Goal: Information Seeking & Learning: Learn about a topic

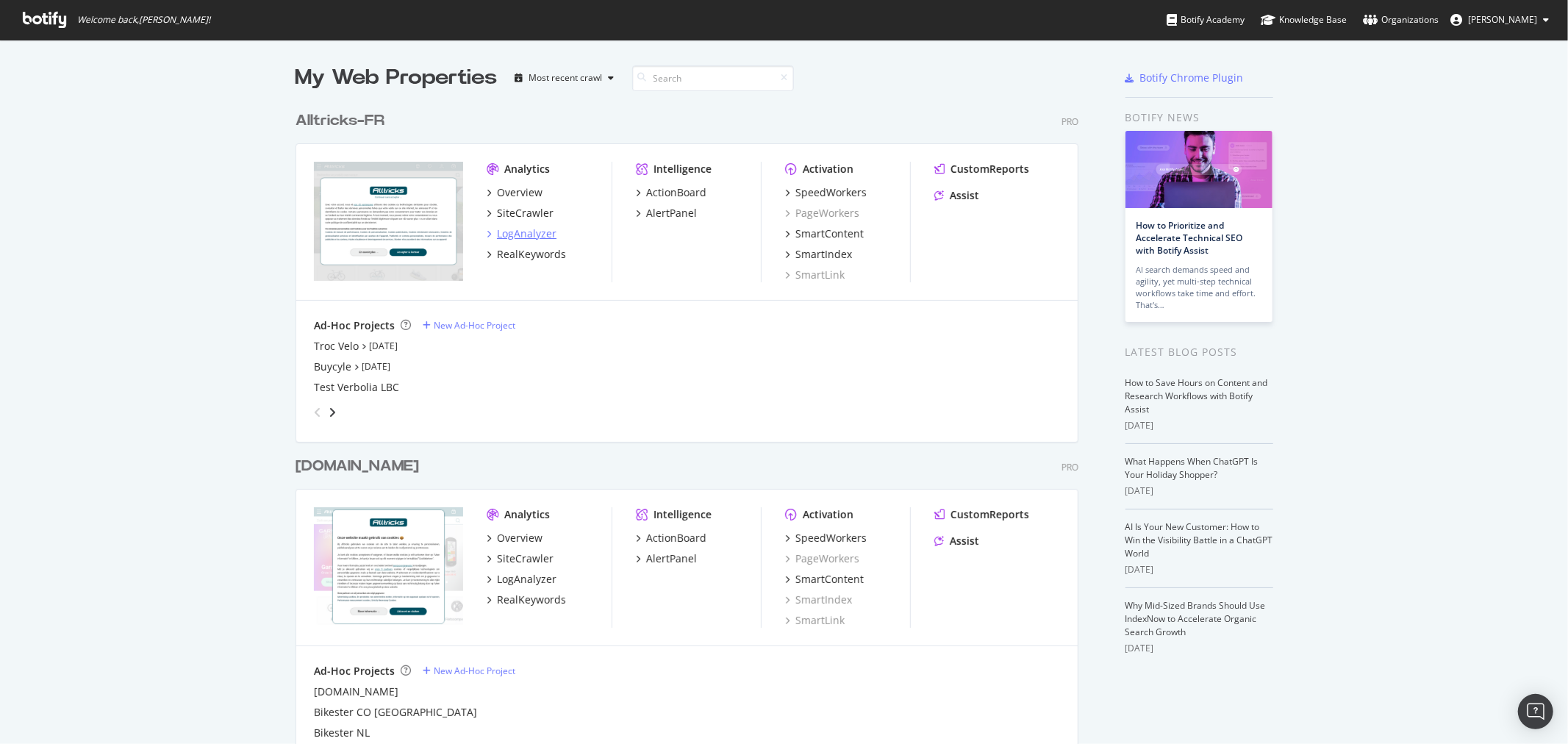
click at [531, 235] on div "LogAnalyzer" at bounding box center [526, 233] width 60 height 14
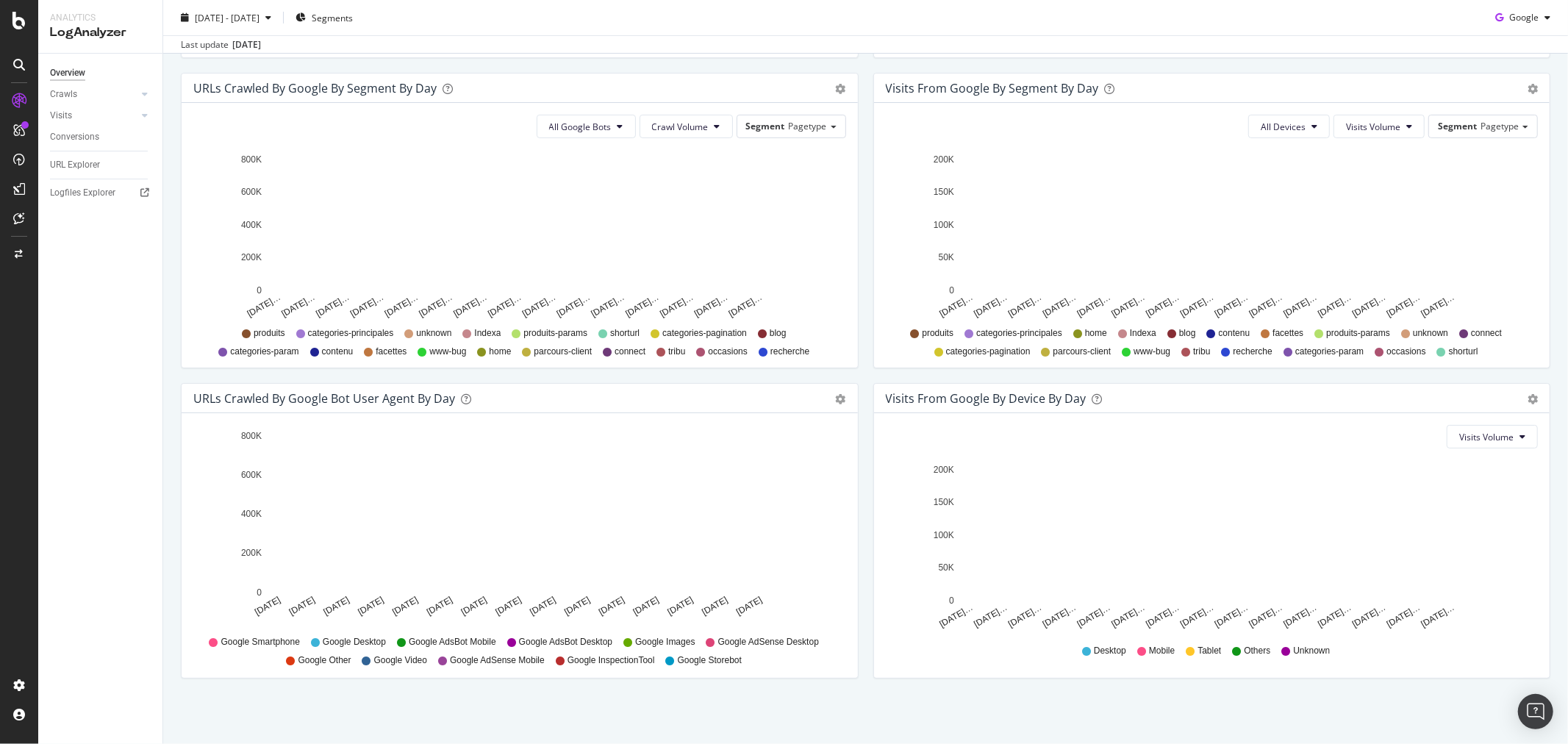
scroll to position [481, 0]
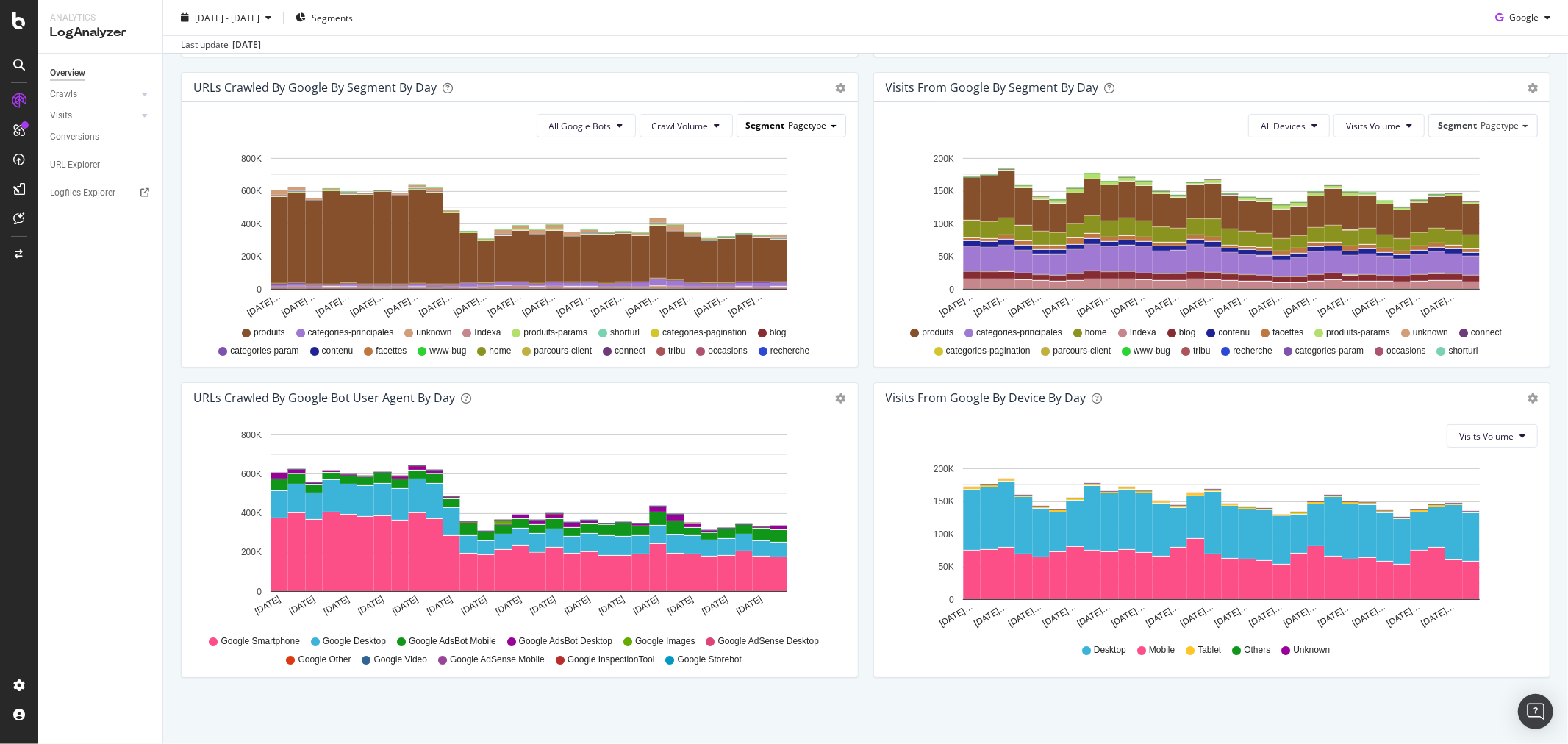
click at [791, 129] on span "Pagetype" at bounding box center [807, 125] width 38 height 13
click at [742, 102] on div "All Google Bots Crawl Volume Segment Pagetype Pagetype Http ChatGPT Host Advanc…" at bounding box center [520, 234] width 677 height 264
